Goal: Find specific page/section: Find specific page/section

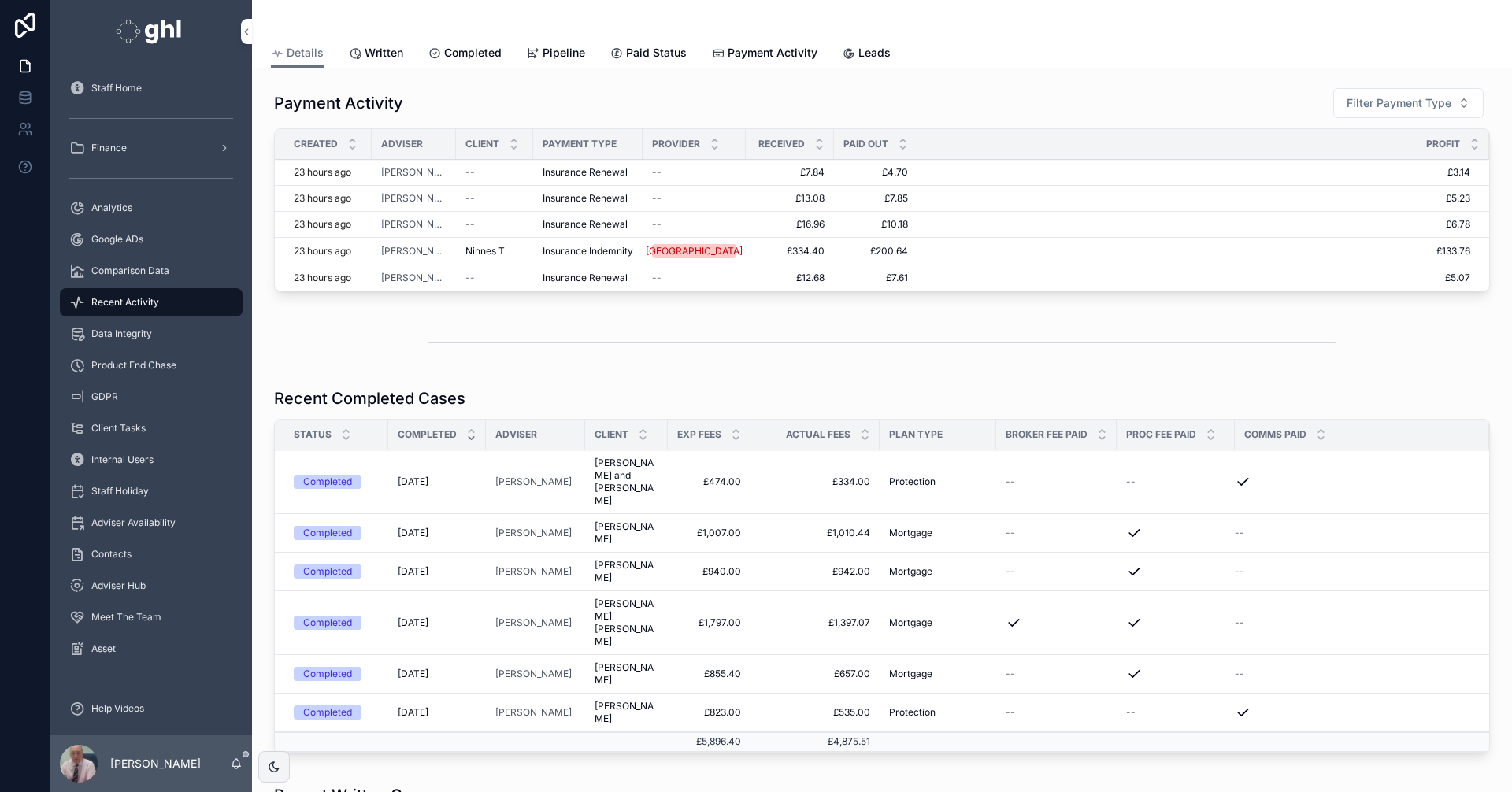
scroll to position [368, 0]
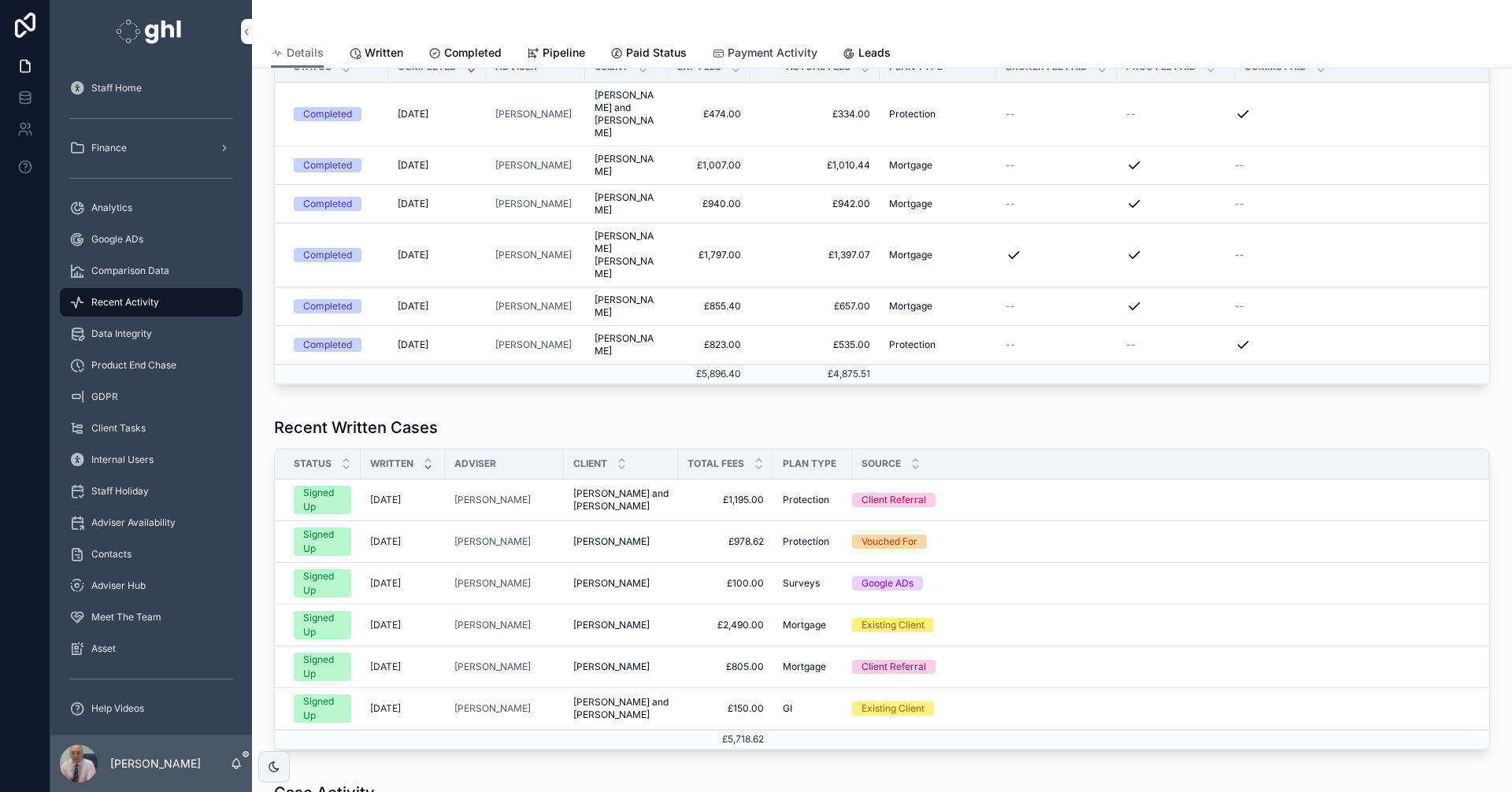
click at [758, 51] on span "Payment Activity" at bounding box center [773, 53] width 90 height 16
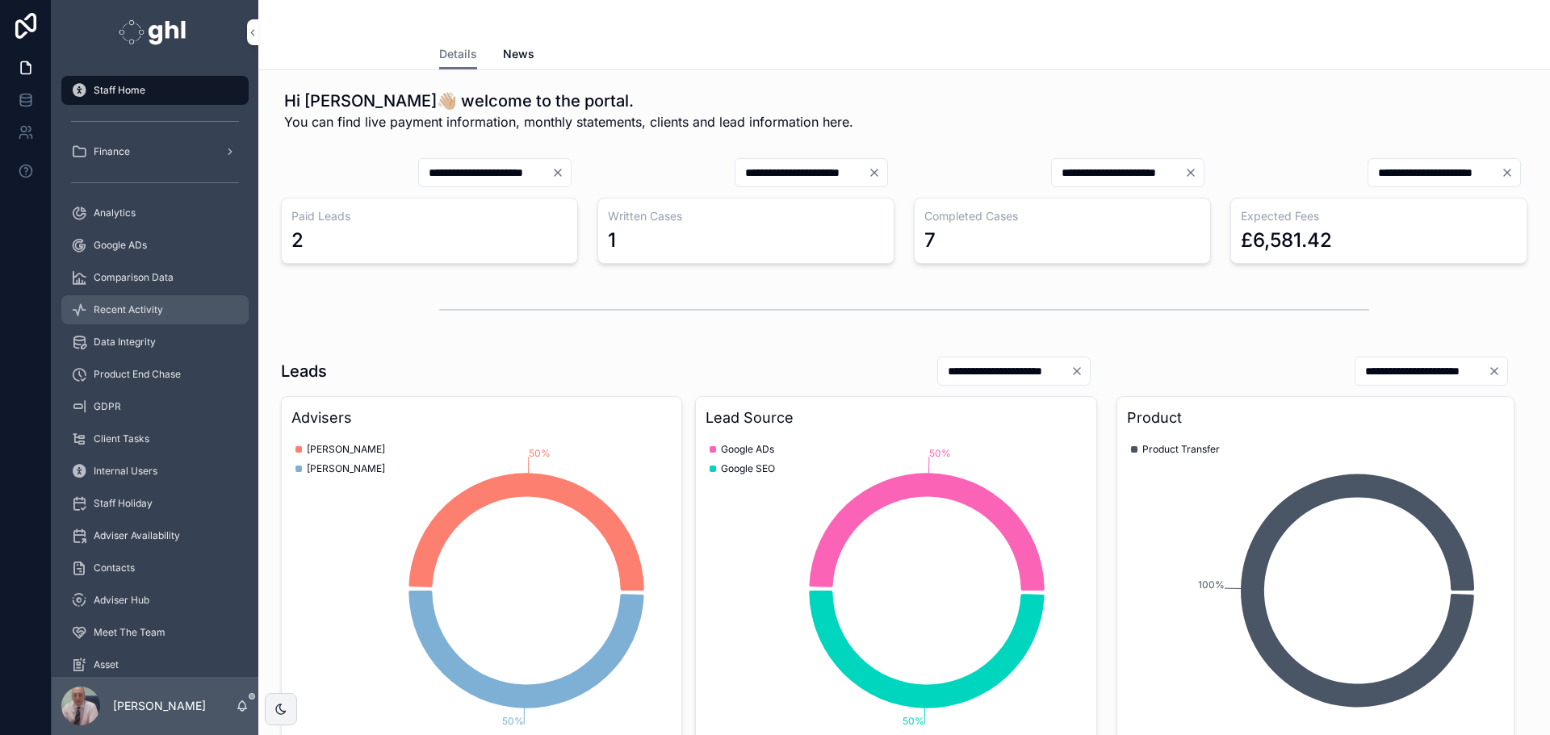
click at [140, 307] on span "Recent Activity" at bounding box center [128, 310] width 69 height 13
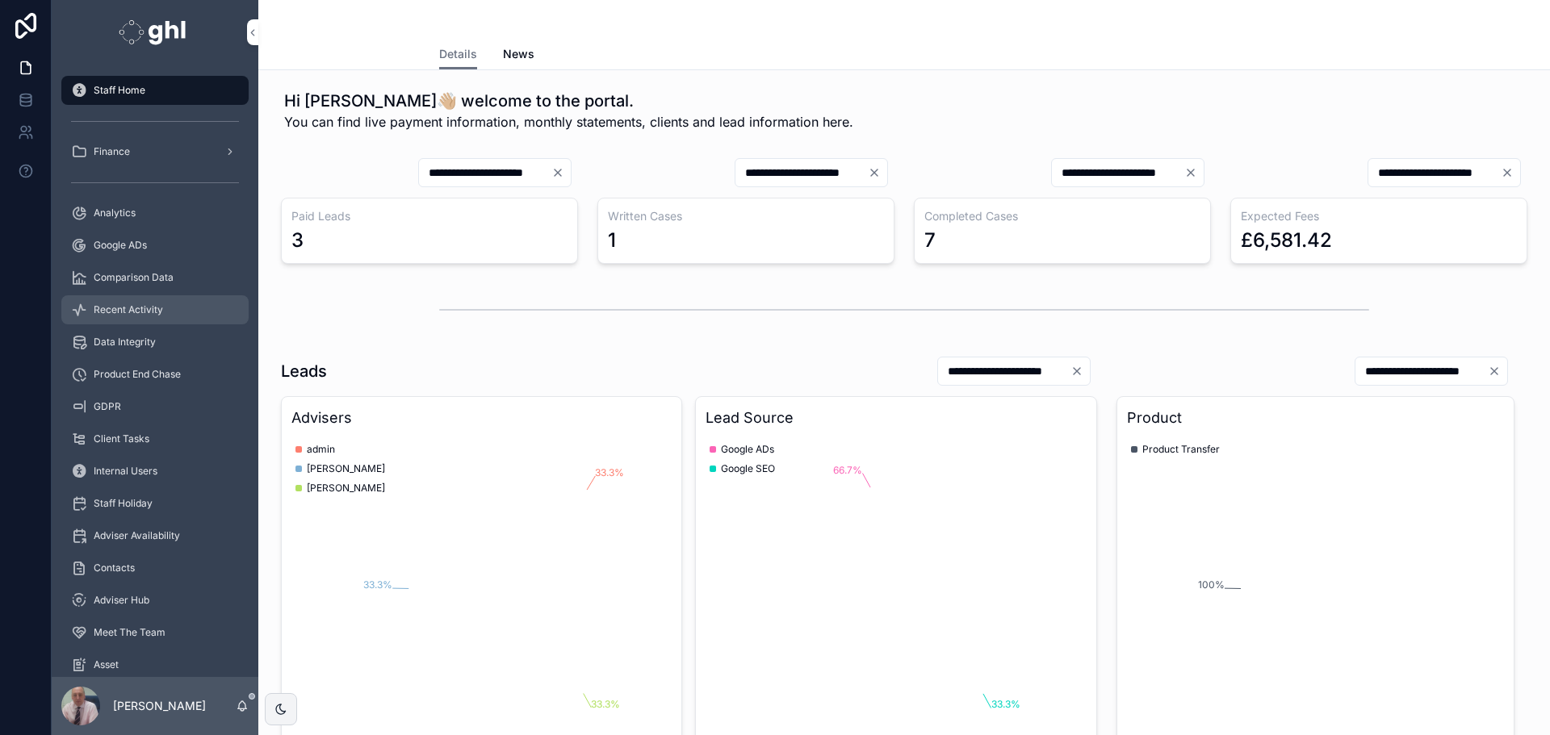
click at [119, 307] on span "Recent Activity" at bounding box center [128, 310] width 69 height 13
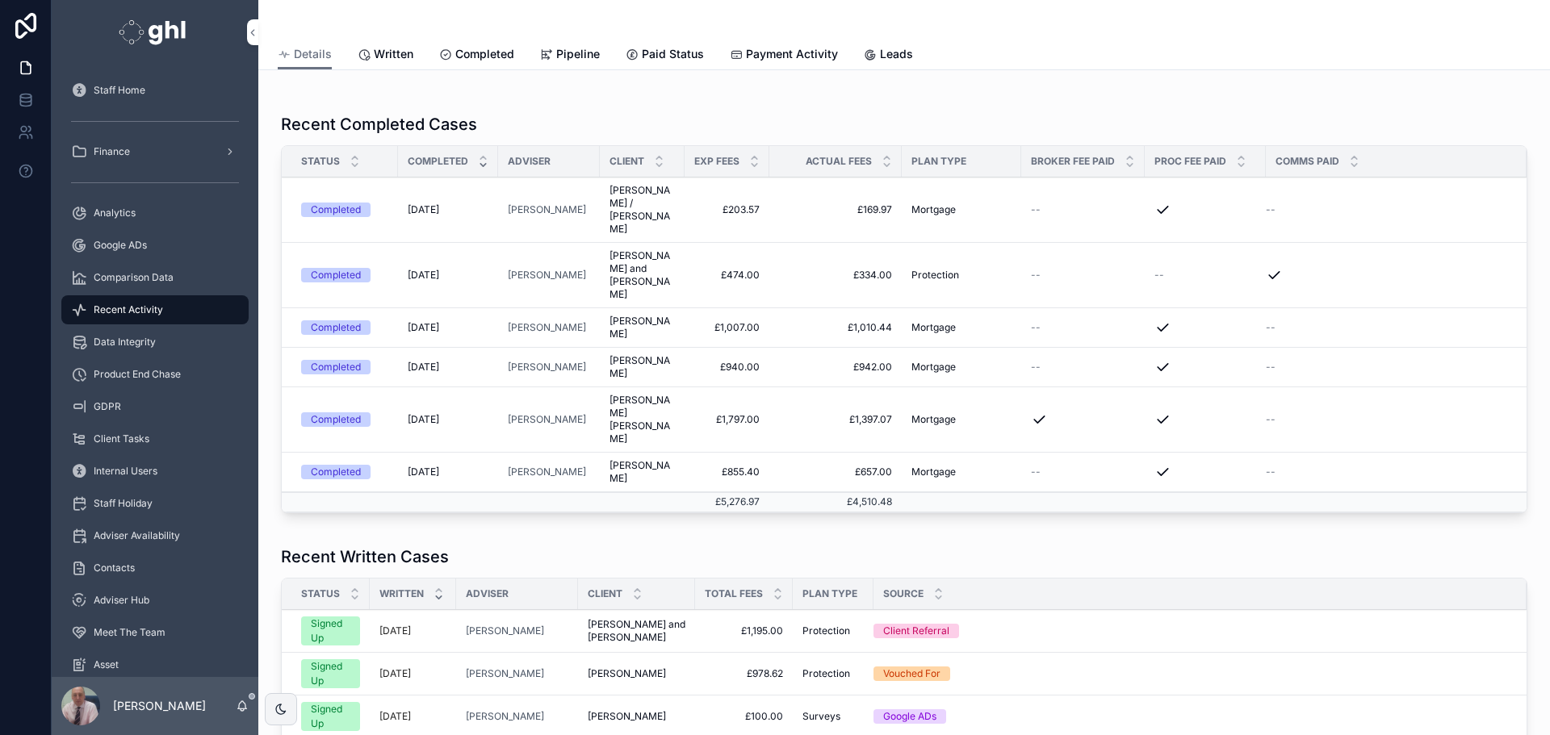
scroll to position [354, 0]
